Goal: Task Accomplishment & Management: Manage account settings

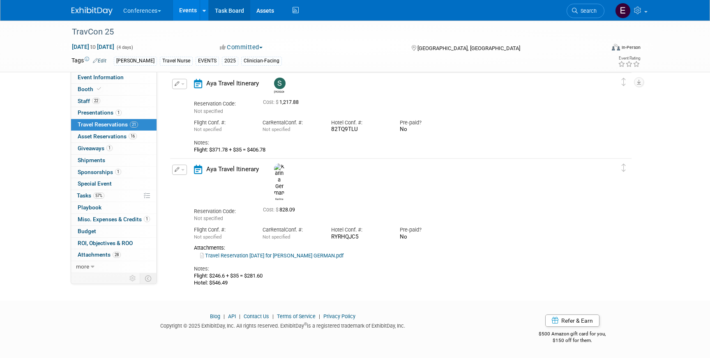
click at [246, 11] on link "Task Board" at bounding box center [230, 10] width 42 height 21
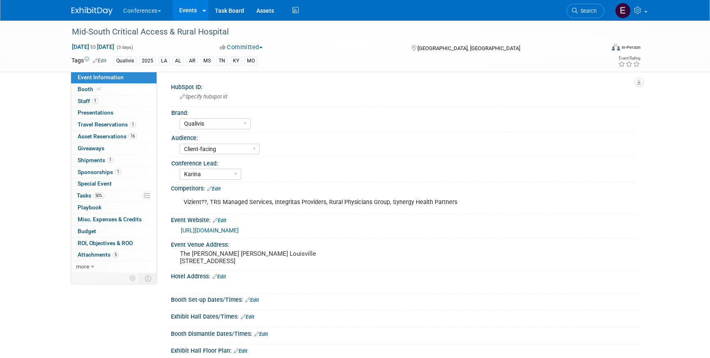
select select "Qualivis"
select select "Client-facing"
select select "Karina"
click at [101, 198] on span "50%" at bounding box center [98, 196] width 11 height 6
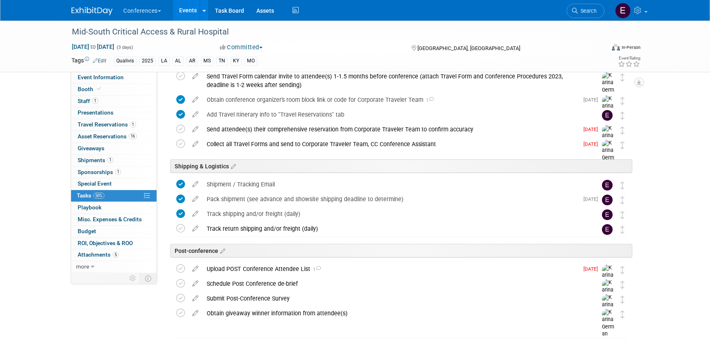
scroll to position [302, 0]
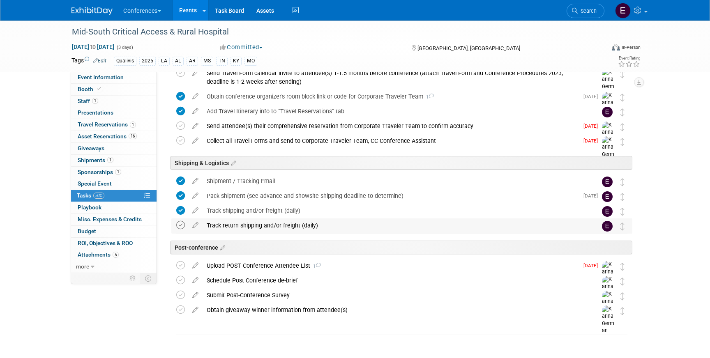
click at [178, 223] on icon at bounding box center [180, 225] width 9 height 9
click at [240, 12] on link "Task Board" at bounding box center [230, 10] width 42 height 21
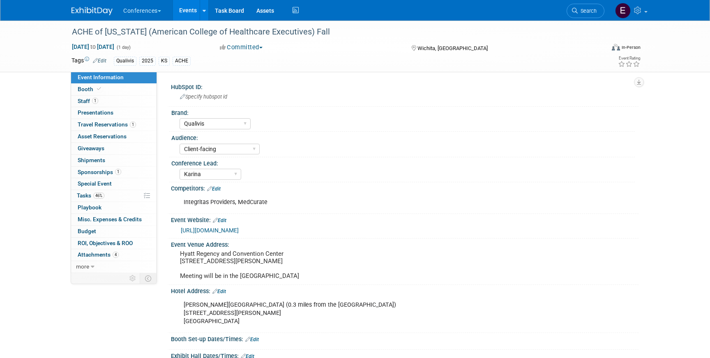
select select "Qualivis"
select select "Client-facing"
select select "Karina"
click at [111, 198] on link "46% Tasks 46%" at bounding box center [113, 196] width 85 height 12
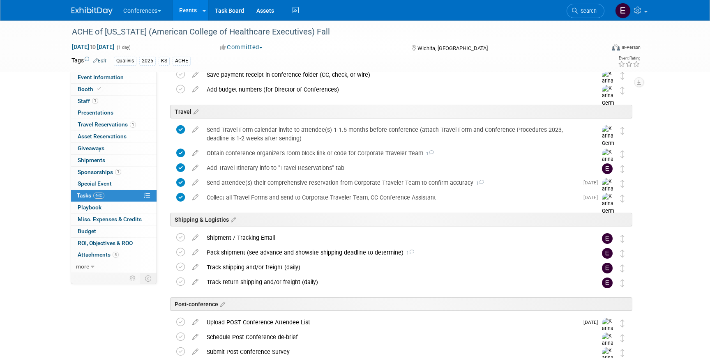
scroll to position [311, 0]
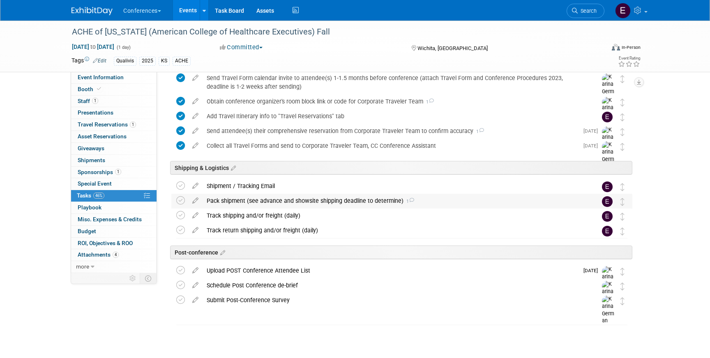
click at [245, 200] on div "Pack shipment (see advance and showsite shipping deadline to determine) 1" at bounding box center [394, 201] width 383 height 14
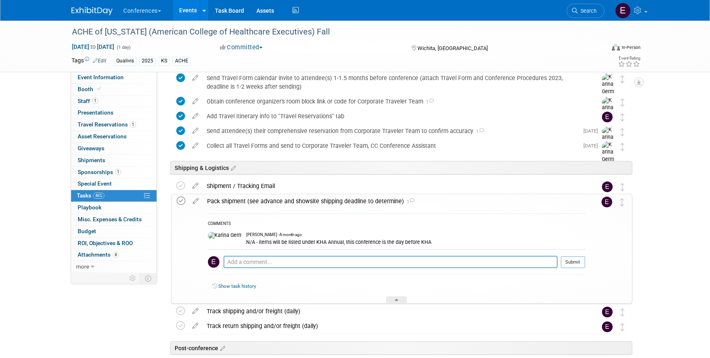
click at [183, 201] on icon at bounding box center [181, 201] width 9 height 9
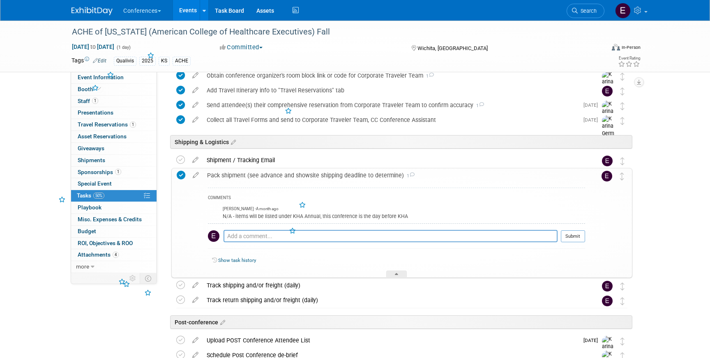
scroll to position [344, 0]
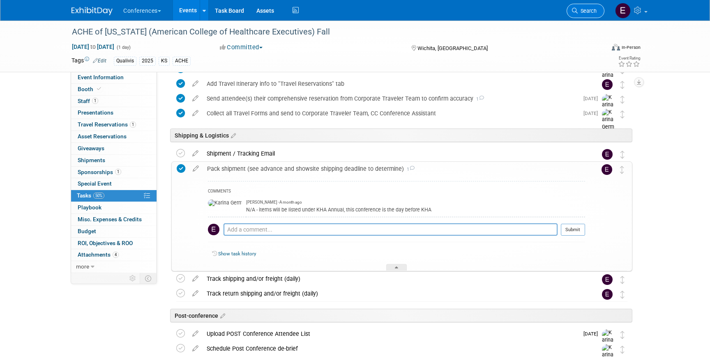
click at [584, 12] on span "Search" at bounding box center [587, 11] width 19 height 6
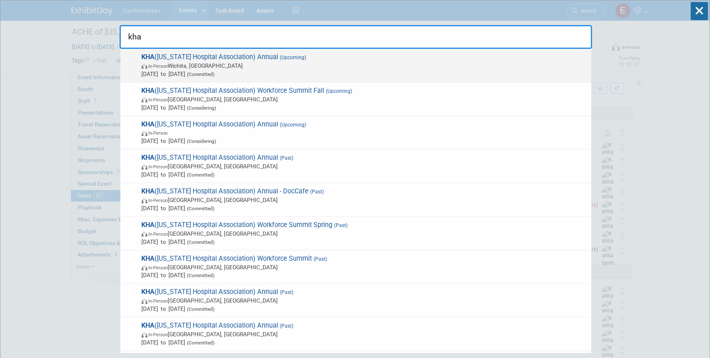
type input "kha"
click at [319, 74] on span "Sep 4, 2025 to Sep 5, 2025 (Committed)" at bounding box center [364, 74] width 446 height 8
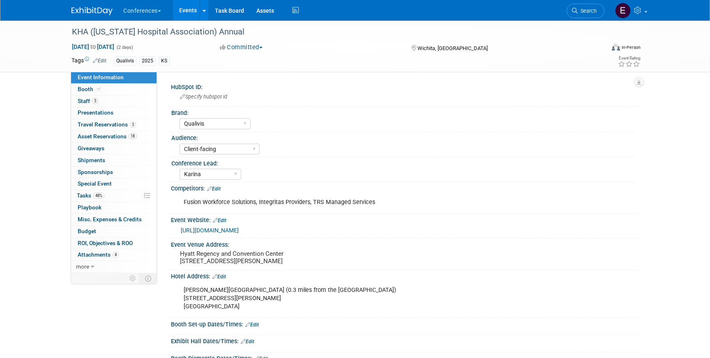
select select "Qualivis"
select select "Client-facing"
select select "Karina"
click at [111, 195] on link "48% Tasks 48%" at bounding box center [113, 196] width 85 height 12
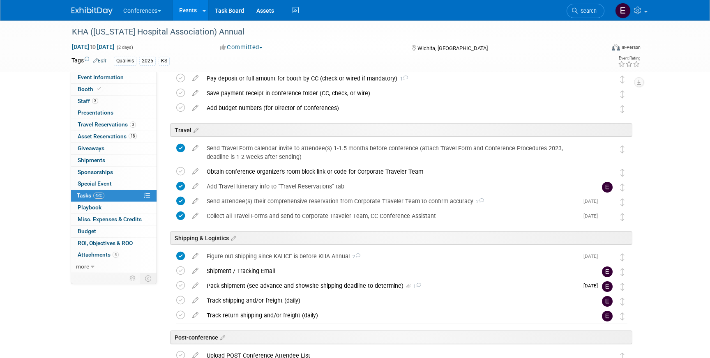
scroll to position [237, 0]
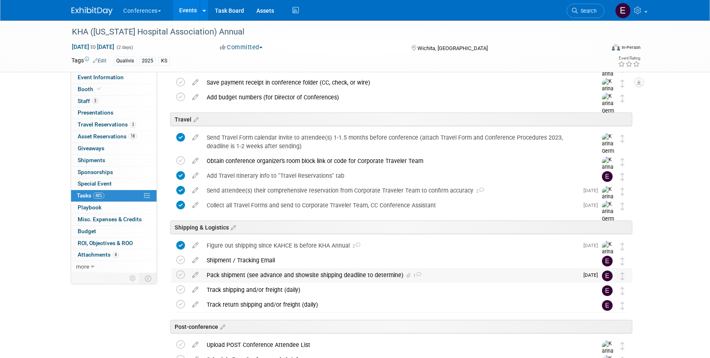
click at [256, 281] on div "Pack shipment (see advance and showsite shipping deadline to determine) 1" at bounding box center [391, 275] width 376 height 14
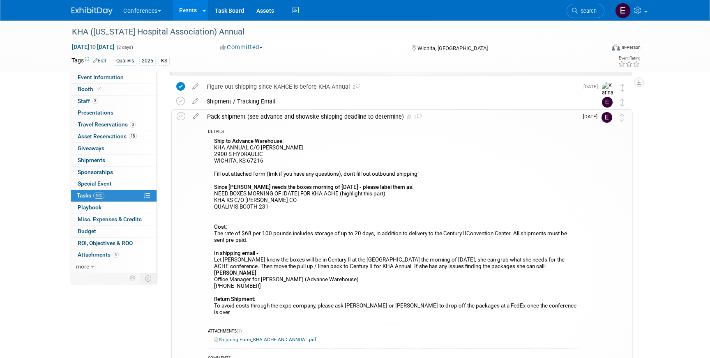
scroll to position [403, 0]
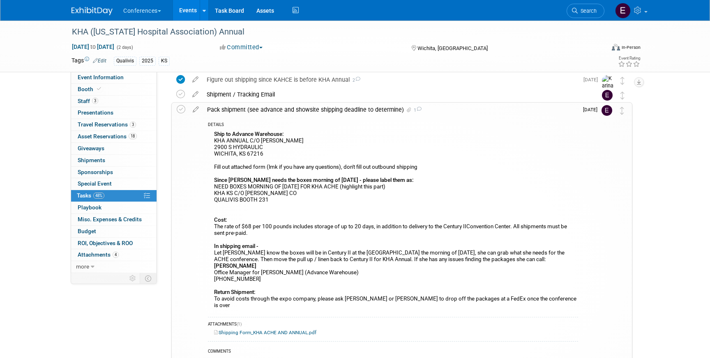
click at [279, 330] on link "Shipping Form_KHA ACHE AND ANNUAL.pdf" at bounding box center [265, 333] width 102 height 6
click at [583, 12] on span "Search" at bounding box center [587, 11] width 19 height 6
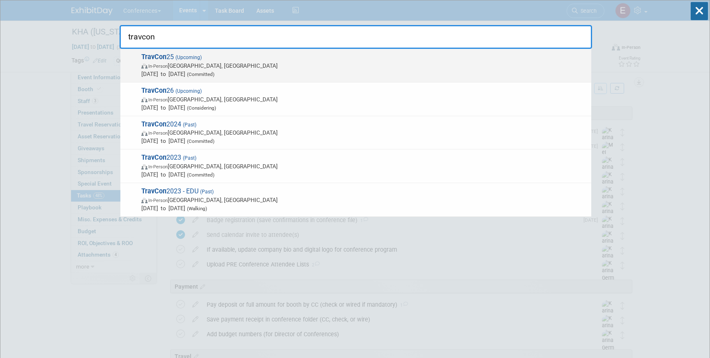
type input "travcon"
click at [307, 61] on span "TravCon 25 (Upcoming) In-Person Las Vegas, NV Sep 21, 2025 to Sep 24, 2025 (Com…" at bounding box center [363, 65] width 448 height 25
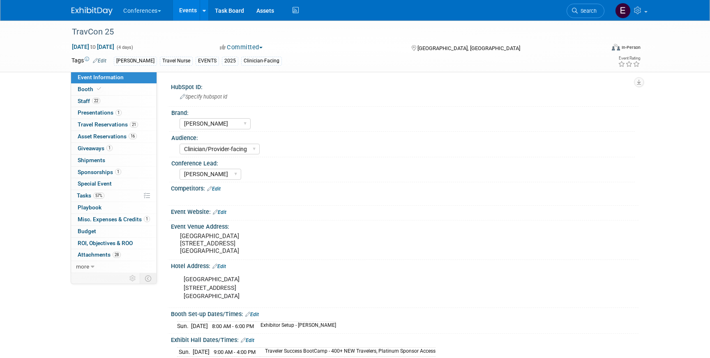
select select "[PERSON_NAME]"
select select "Clinician/Provider-facing"
select select "[PERSON_NAME]"
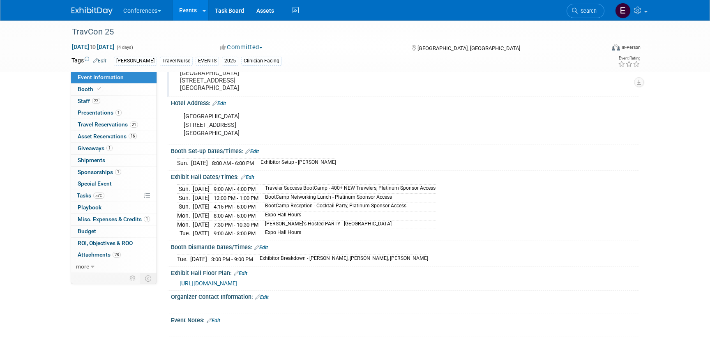
scroll to position [171, 0]
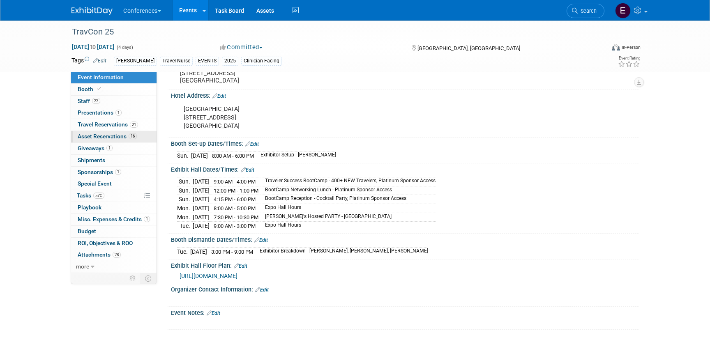
click at [118, 133] on link "16 Asset Reservations 16" at bounding box center [113, 137] width 85 height 12
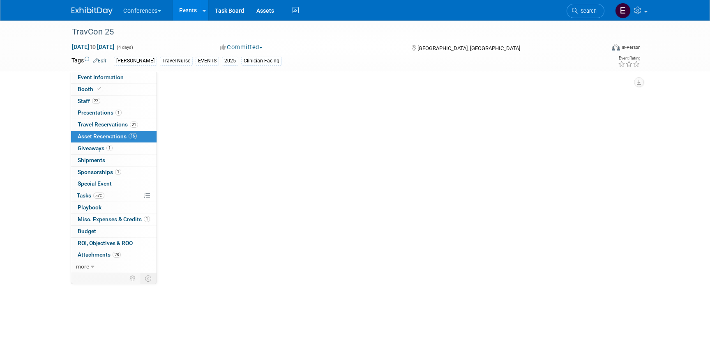
scroll to position [0, 0]
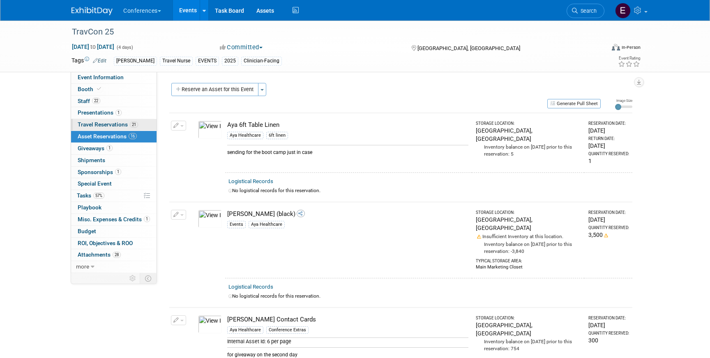
click at [113, 124] on span "Travel Reservations 21" at bounding box center [108, 124] width 60 height 7
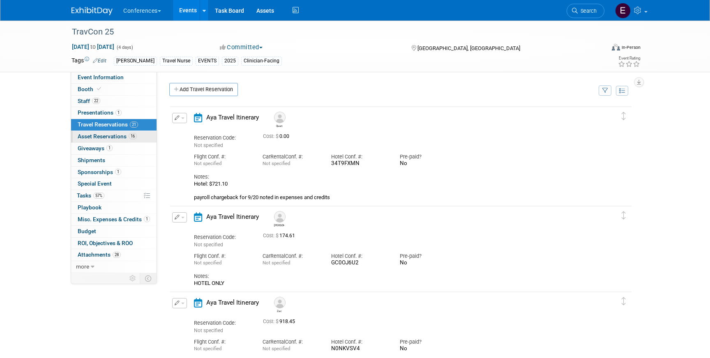
click at [115, 131] on link "16 Asset Reservations 16" at bounding box center [113, 137] width 85 height 12
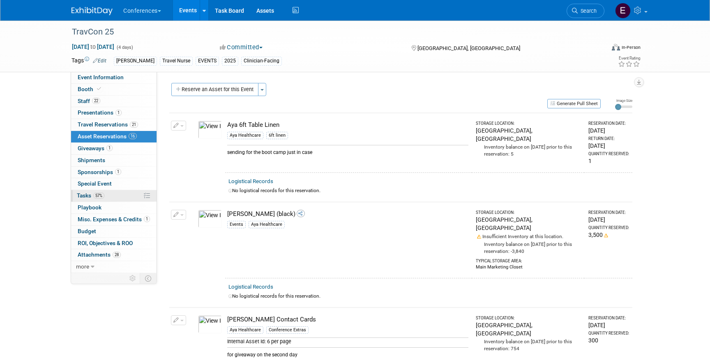
click at [120, 196] on link "57% Tasks 57%" at bounding box center [113, 196] width 85 height 12
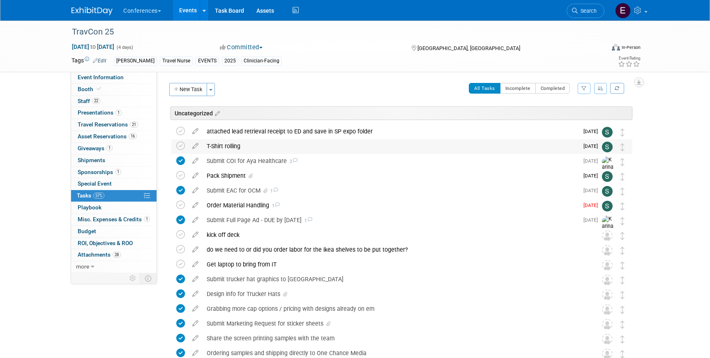
click at [343, 149] on div "T-Shirt rolling" at bounding box center [391, 146] width 376 height 14
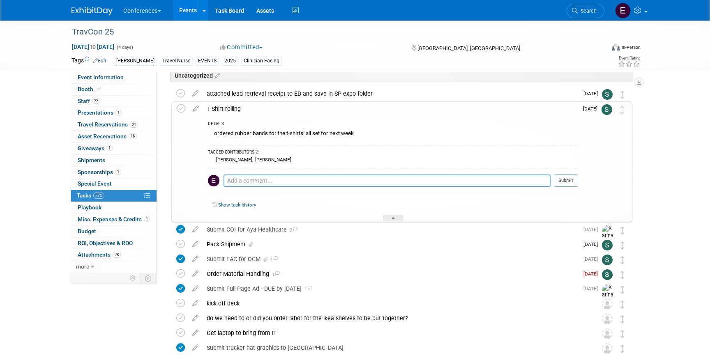
scroll to position [80, 0]
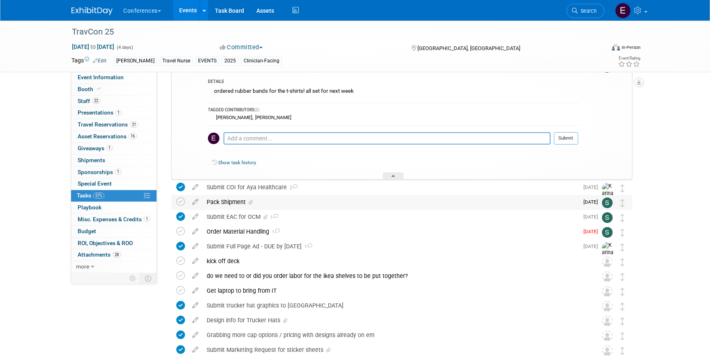
click at [315, 200] on div "Pack Shipment" at bounding box center [391, 202] width 376 height 14
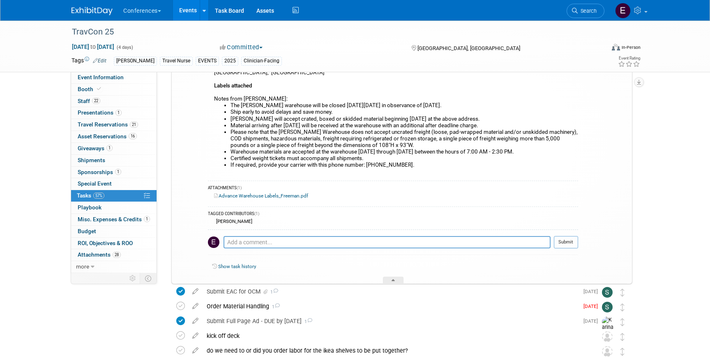
scroll to position [289, 0]
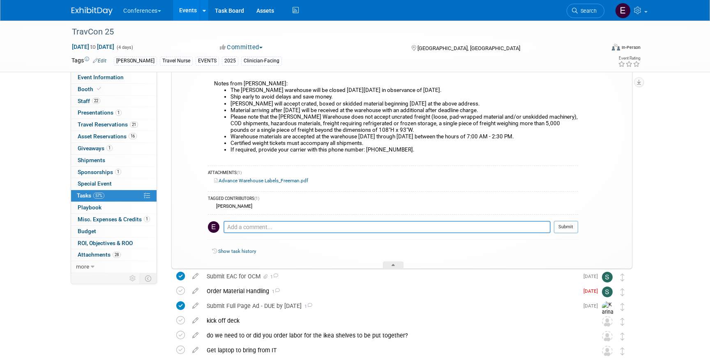
click at [99, 10] on img at bounding box center [91, 11] width 41 height 8
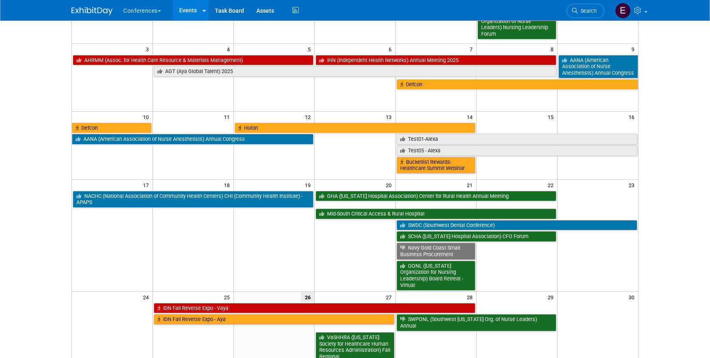
scroll to position [288, 0]
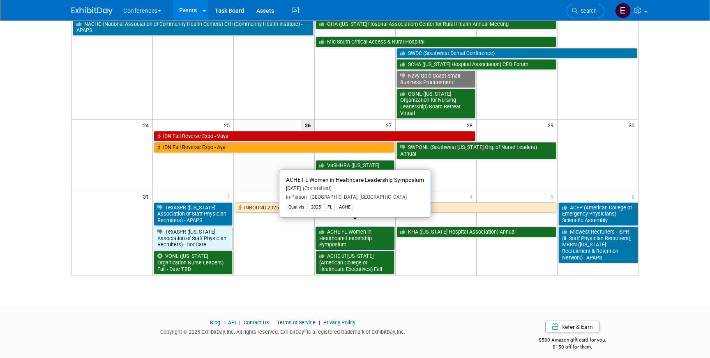
click at [360, 233] on link "ACHE FL Women in Healthcare Leadership Symposium" at bounding box center [355, 238] width 79 height 23
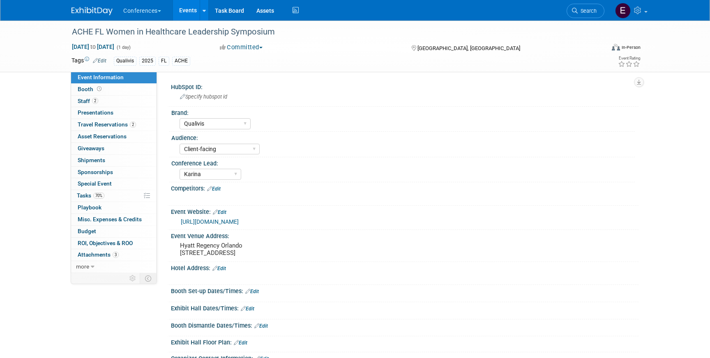
select select "Qualivis"
select select "Client-facing"
select select "Karina"
click at [92, 121] on span "Travel Reservations 2" at bounding box center [107, 124] width 58 height 7
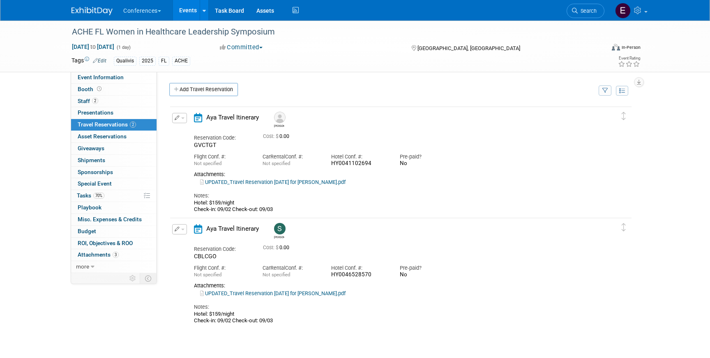
click at [277, 184] on link "UPDATED_Travel Reservation [DATE] for [PERSON_NAME].pdf" at bounding box center [272, 182] width 145 height 6
click at [327, 184] on link "UPDATED_Travel Reservation [DATE] for [PERSON_NAME].pdf" at bounding box center [272, 182] width 145 height 6
click at [267, 296] on link "UPDATED_Travel Reservation [DATE] for [PERSON_NAME].pdf" at bounding box center [272, 294] width 145 height 6
click at [175, 114] on button "button" at bounding box center [179, 118] width 15 height 10
click at [182, 133] on icon "button" at bounding box center [181, 132] width 7 height 6
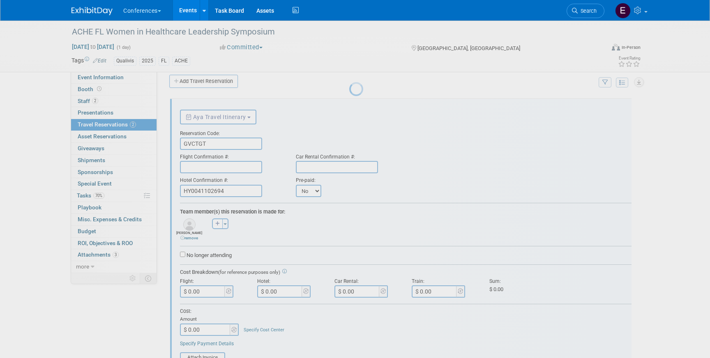
scroll to position [14, 0]
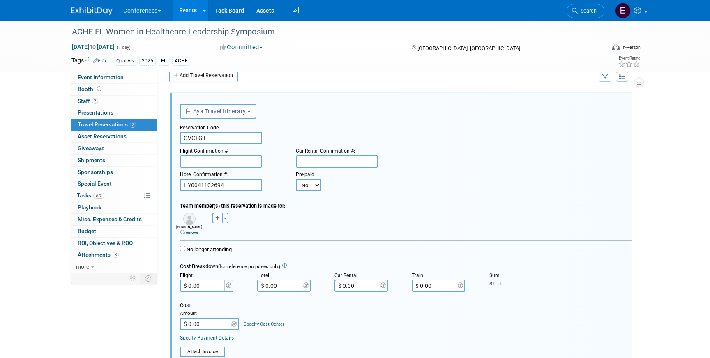
click at [305, 185] on select "No Yes" at bounding box center [308, 185] width 25 height 12
select select "1"
click at [296, 179] on select "No Yes" at bounding box center [308, 185] width 25 height 12
click at [359, 187] on input "text" at bounding box center [358, 185] width 49 height 12
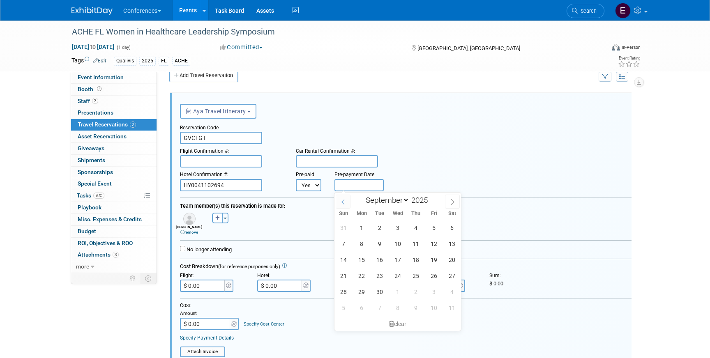
click at [347, 204] on span at bounding box center [343, 202] width 15 height 14
select select "7"
click at [380, 288] on span "26" at bounding box center [380, 292] width 16 height 16
type input "[DATE]"
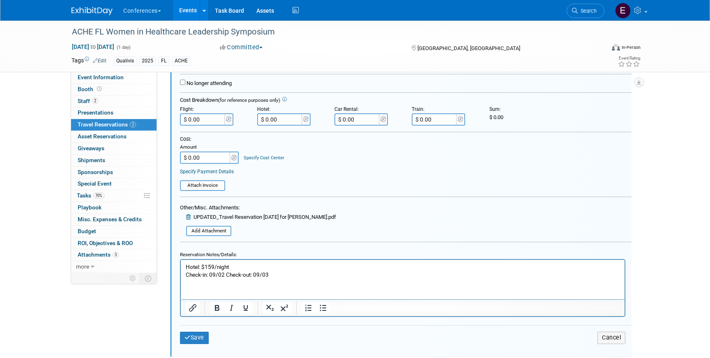
scroll to position [214, 0]
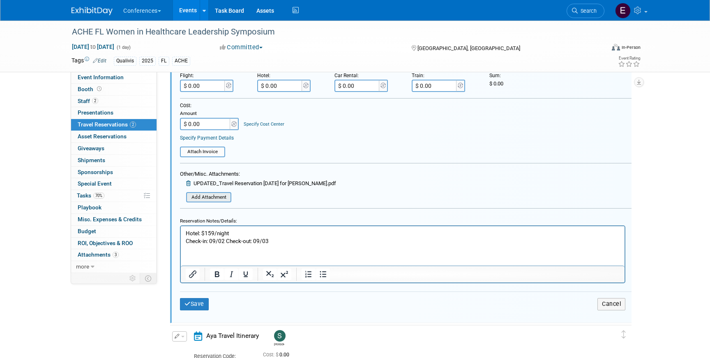
click at [206, 198] on input "file" at bounding box center [182, 197] width 98 height 9
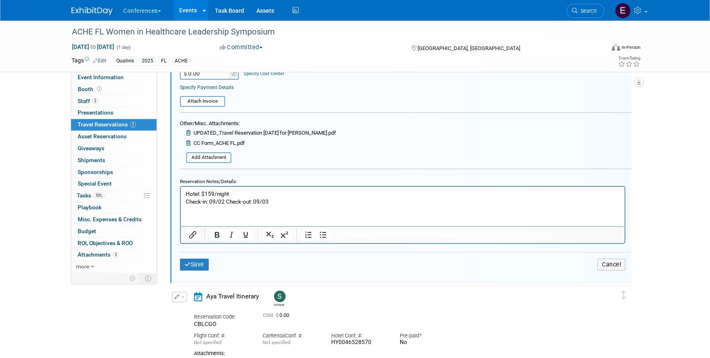
scroll to position [272, 0]
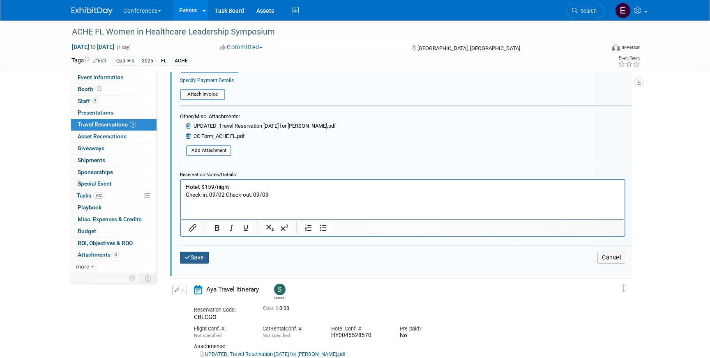
click at [204, 263] on button "Save" at bounding box center [194, 258] width 29 height 12
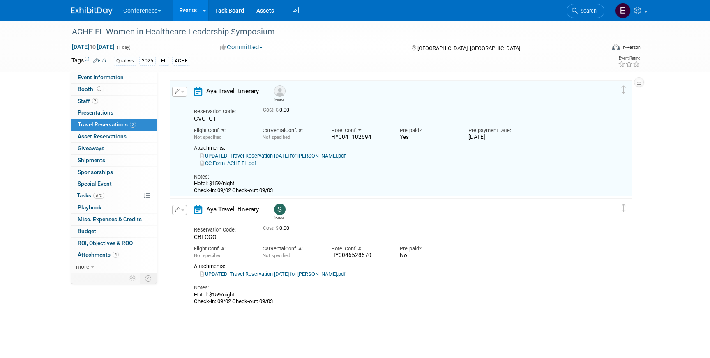
scroll to position [14, 0]
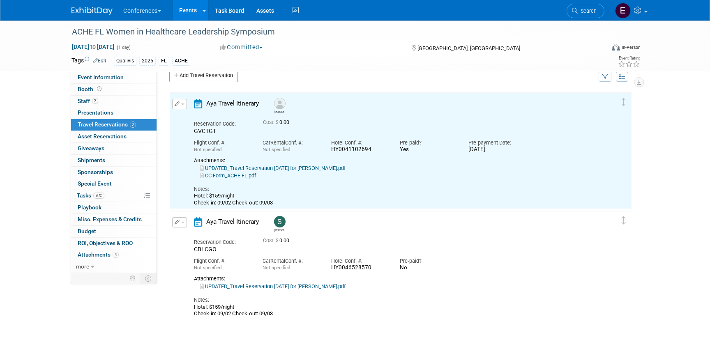
click at [181, 221] on button "button" at bounding box center [179, 222] width 15 height 10
click at [188, 235] on button "Edit Reservation" at bounding box center [207, 237] width 69 height 12
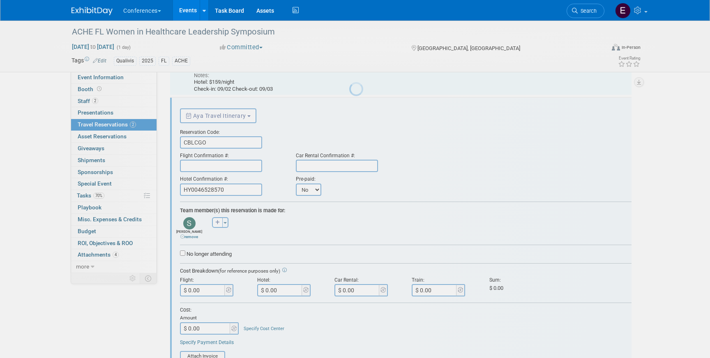
scroll to position [132, 0]
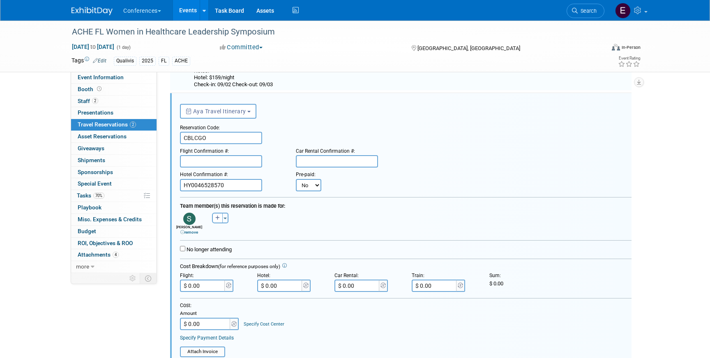
click at [305, 183] on select "No Yes" at bounding box center [308, 185] width 25 height 12
select select "1"
click at [296, 179] on select "No Yes" at bounding box center [308, 185] width 25 height 12
click at [346, 189] on input "text" at bounding box center [358, 185] width 49 height 12
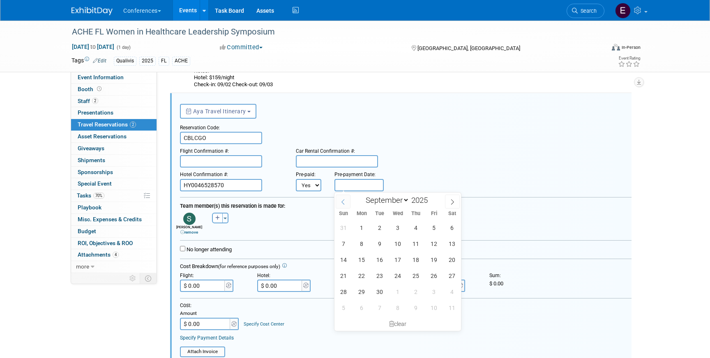
click at [340, 199] on span at bounding box center [343, 202] width 15 height 14
select select "7"
click at [378, 300] on span "2" at bounding box center [380, 308] width 16 height 16
type input "[DATE]"
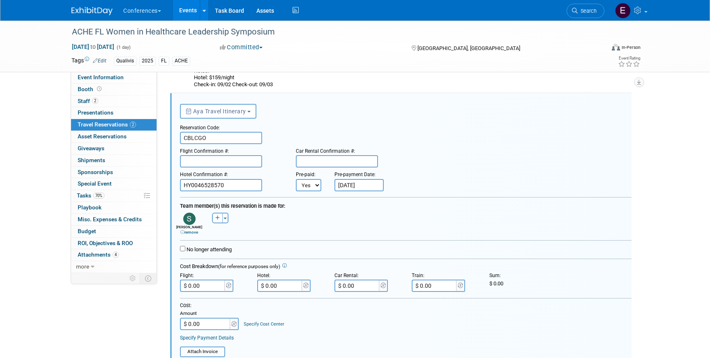
click at [343, 187] on input "[DATE]" at bounding box center [358, 185] width 49 height 12
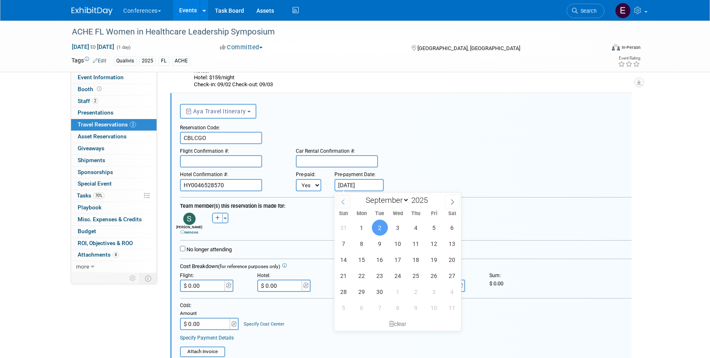
click at [344, 204] on icon at bounding box center [343, 202] width 6 height 6
select select "7"
click at [383, 295] on span "26" at bounding box center [380, 292] width 16 height 16
type input "[DATE]"
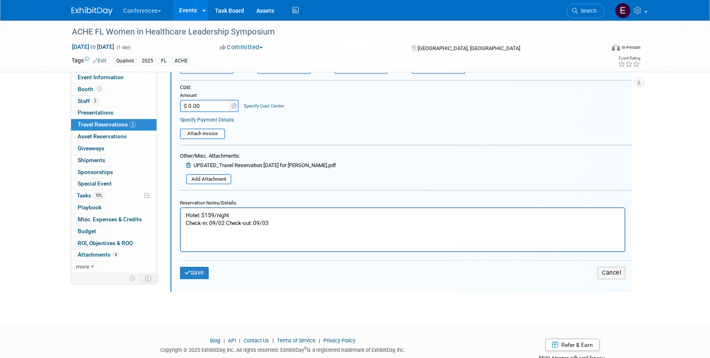
scroll to position [388, 0]
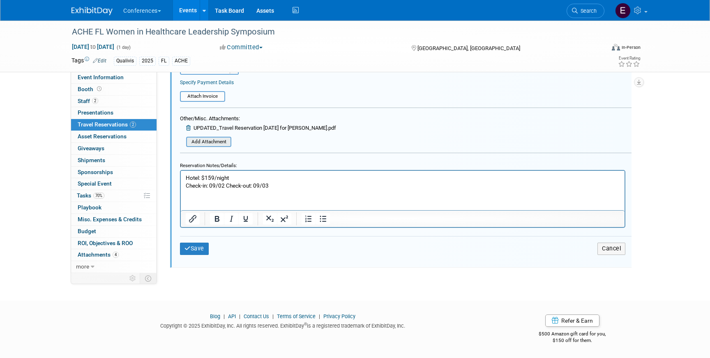
click at [212, 140] on input "file" at bounding box center [182, 142] width 98 height 9
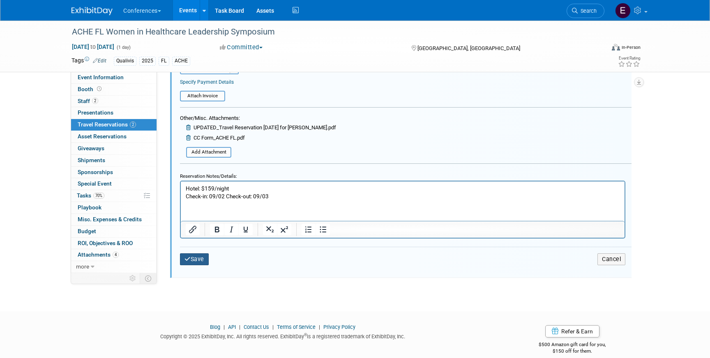
click at [203, 263] on button "Save" at bounding box center [194, 260] width 29 height 12
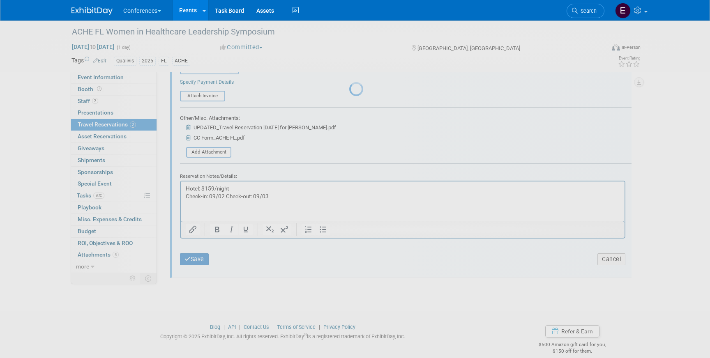
scroll to position [84, 0]
